Goal: Task Accomplishment & Management: Use online tool/utility

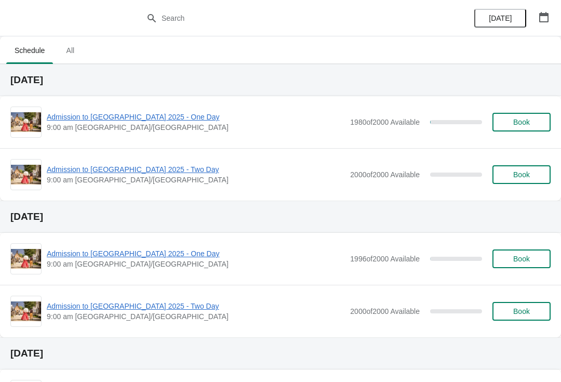
click at [164, 121] on span "Admission to [GEOGRAPHIC_DATA] 2025 - One Day" at bounding box center [196, 117] width 298 height 10
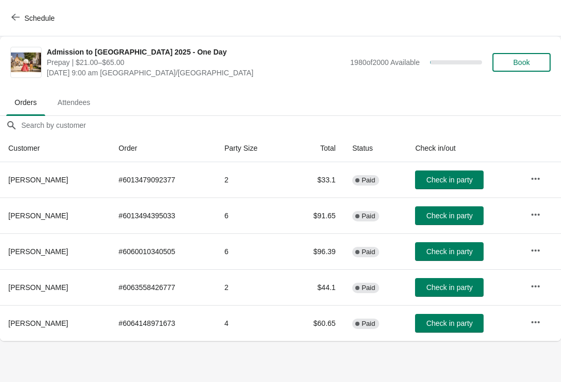
click at [24, 20] on span "Schedule" at bounding box center [34, 18] width 41 height 10
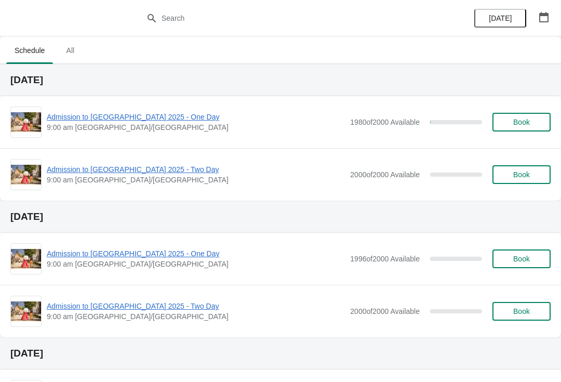
click at [132, 165] on span "Admission to [GEOGRAPHIC_DATA] 2025 - Two Day" at bounding box center [196, 169] width 298 height 10
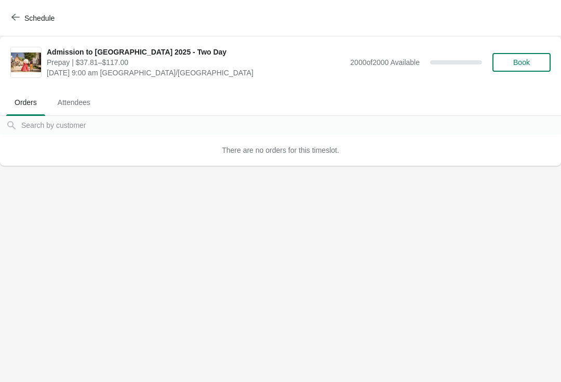
click at [20, 18] on span "Schedule" at bounding box center [34, 18] width 41 height 10
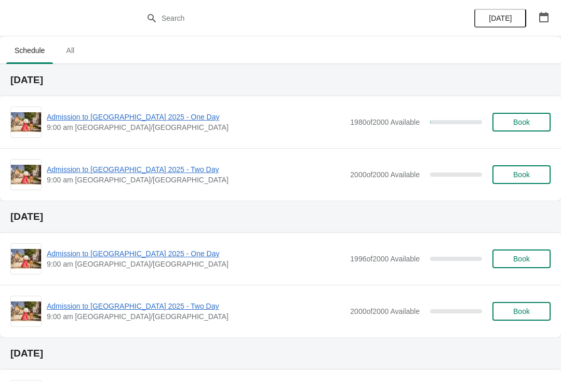
click at [111, 257] on span "Admission to [GEOGRAPHIC_DATA] 2025 - One Day" at bounding box center [196, 253] width 298 height 10
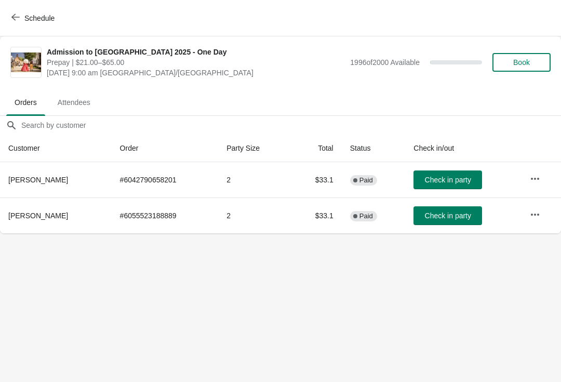
click at [19, 20] on icon "button" at bounding box center [15, 17] width 8 height 8
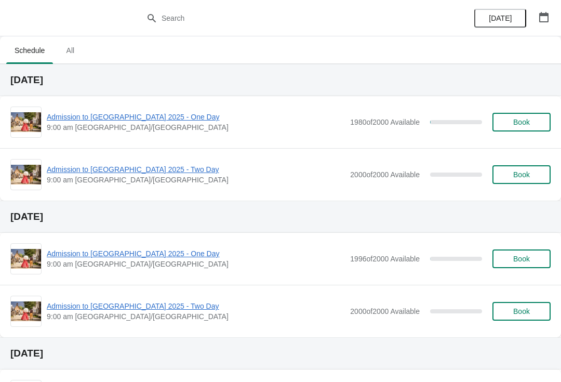
click at [136, 129] on span "9:00 am [GEOGRAPHIC_DATA]/[GEOGRAPHIC_DATA]" at bounding box center [196, 127] width 298 height 10
click at [160, 116] on span "Admission to [GEOGRAPHIC_DATA] 2025 - One Day" at bounding box center [196, 117] width 298 height 10
click at [147, 114] on span "Admission to [GEOGRAPHIC_DATA] 2025 - One Day" at bounding box center [196, 117] width 298 height 10
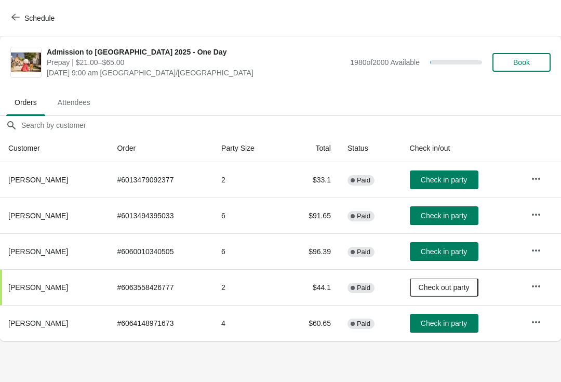
click at [448, 225] on button "Check in party" at bounding box center [444, 215] width 69 height 19
